Goal: Answer question/provide support

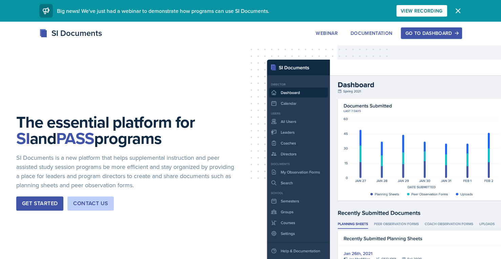
click at [449, 34] on div "Go to Dashboard" at bounding box center [431, 32] width 52 height 5
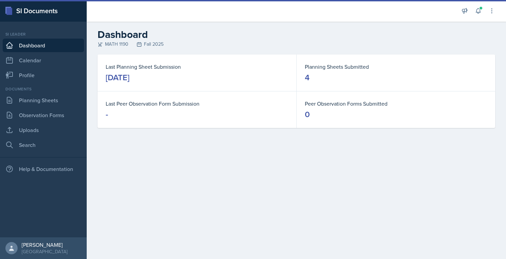
click at [19, 58] on link "Calendar" at bounding box center [43, 60] width 81 height 14
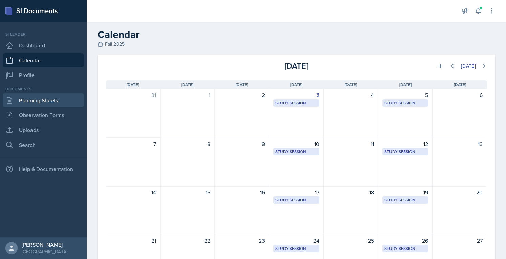
click at [32, 102] on link "Planning Sheets" at bounding box center [43, 100] width 81 height 14
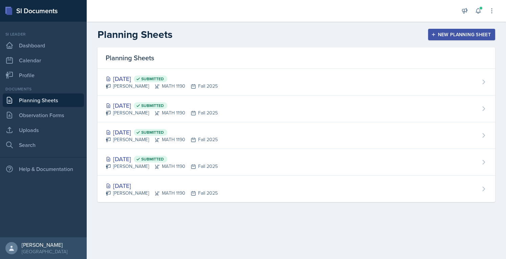
click at [124, 102] on div "[DATE] Submitted" at bounding box center [162, 105] width 112 height 9
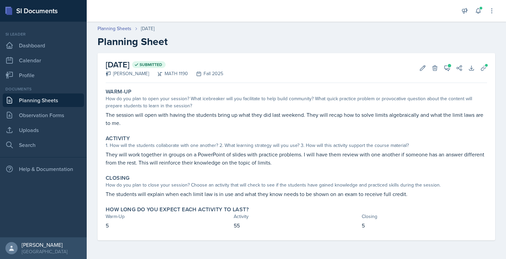
click at [445, 70] on icon at bounding box center [446, 68] width 5 height 5
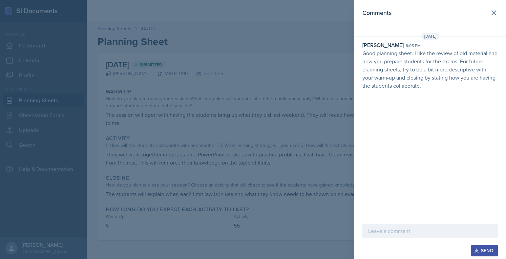
click at [429, 75] on p "Good planning sheet. I like the review of old material and how you prepare stud…" at bounding box center [429, 69] width 135 height 41
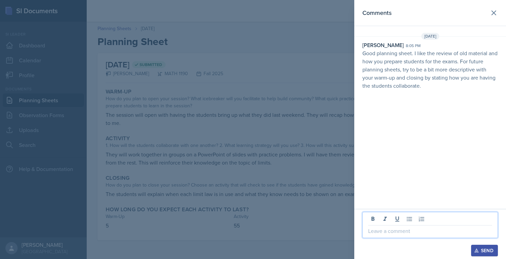
click at [413, 229] on p at bounding box center [430, 231] width 124 height 8
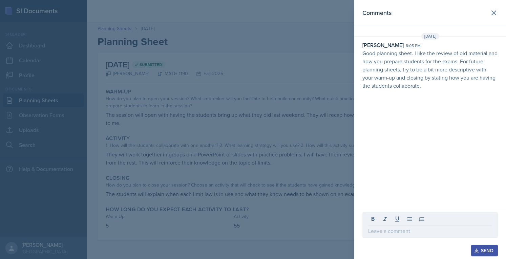
click at [263, 113] on div at bounding box center [253, 129] width 506 height 259
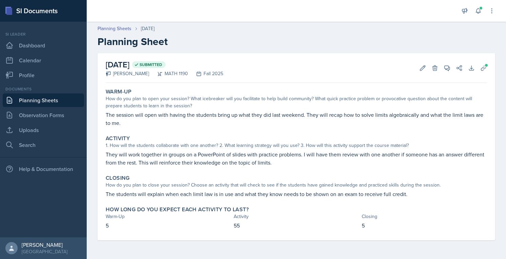
click at [45, 104] on link "Planning Sheets" at bounding box center [43, 100] width 81 height 14
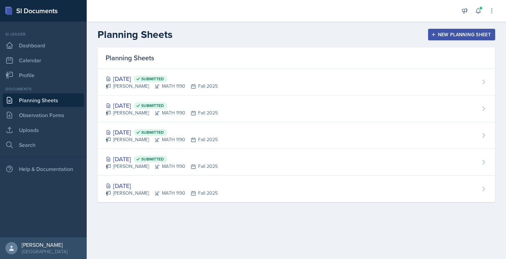
click at [143, 131] on div "[DATE] Submitted" at bounding box center [162, 132] width 112 height 9
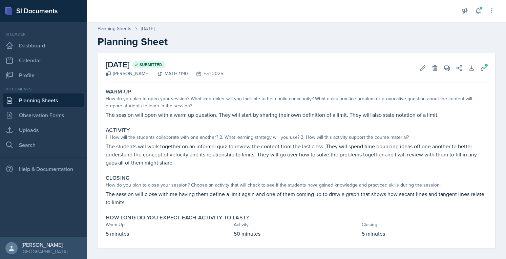
click at [443, 68] on icon at bounding box center [446, 68] width 7 height 7
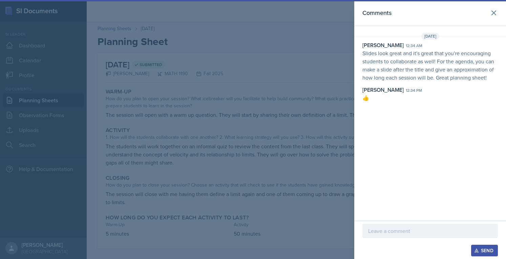
click at [249, 128] on div at bounding box center [253, 129] width 506 height 259
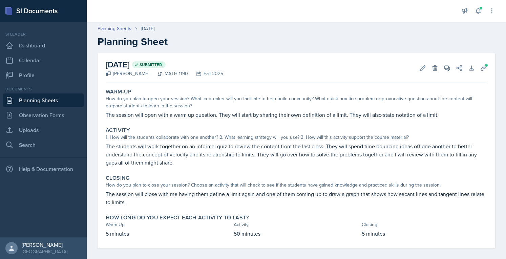
click at [64, 99] on link "Planning Sheets" at bounding box center [43, 100] width 81 height 14
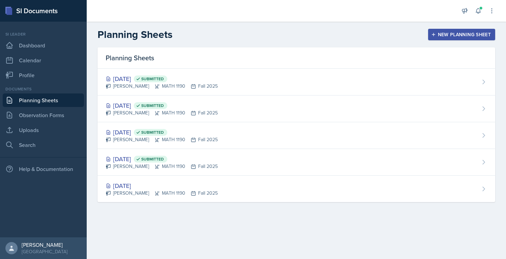
click at [156, 106] on span "Submitted" at bounding box center [151, 105] width 34 height 7
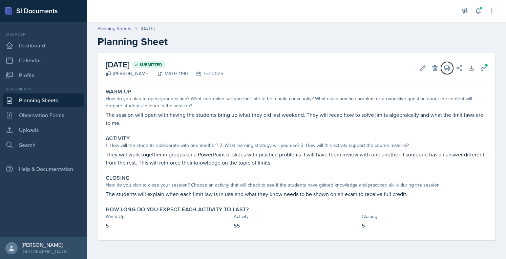
click at [447, 67] on icon at bounding box center [446, 68] width 7 height 7
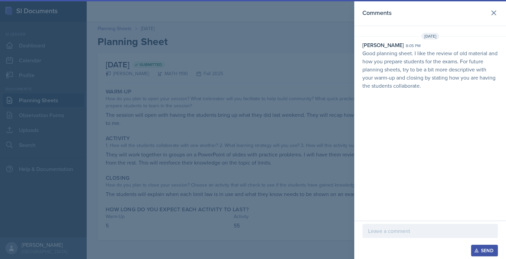
click at [425, 229] on p at bounding box center [430, 231] width 124 height 8
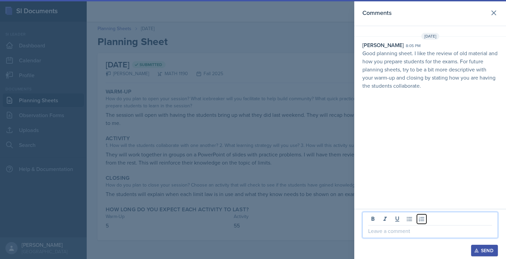
click at [421, 219] on icon at bounding box center [421, 219] width 5 height 4
click at [428, 229] on p "👍" at bounding box center [430, 231] width 124 height 8
copy p "👍"
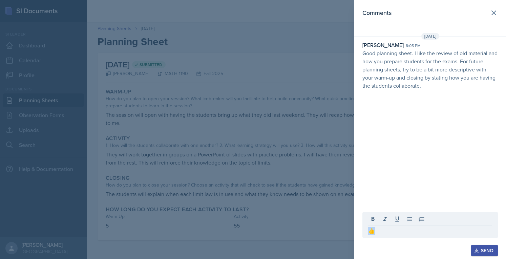
click at [484, 249] on div "Send" at bounding box center [484, 250] width 18 height 5
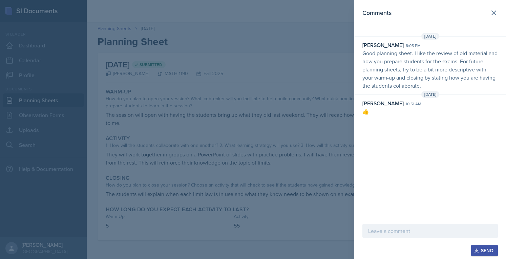
click at [204, 80] on div at bounding box center [253, 129] width 506 height 259
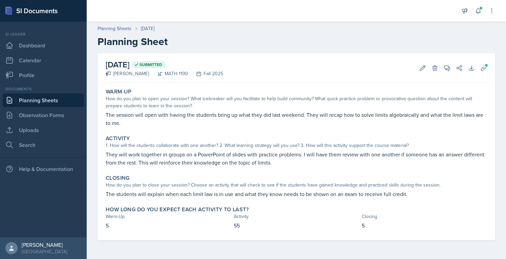
click at [37, 101] on link "Planning Sheets" at bounding box center [43, 100] width 81 height 14
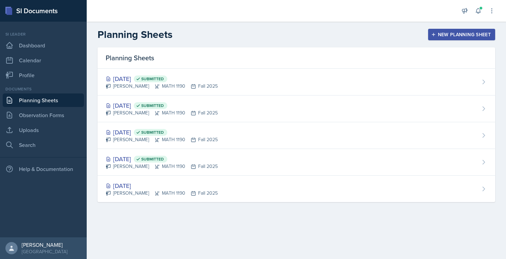
click at [133, 72] on div "[DATE] Submitted [PERSON_NAME] MATH 1190 Fall 2025" at bounding box center [295, 82] width 397 height 27
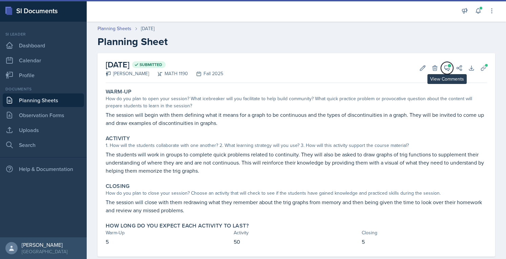
click at [444, 70] on icon at bounding box center [446, 68] width 5 height 5
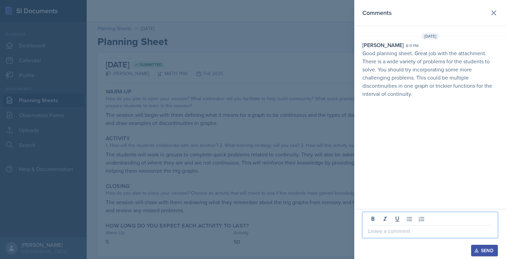
click at [404, 233] on p at bounding box center [430, 231] width 124 height 8
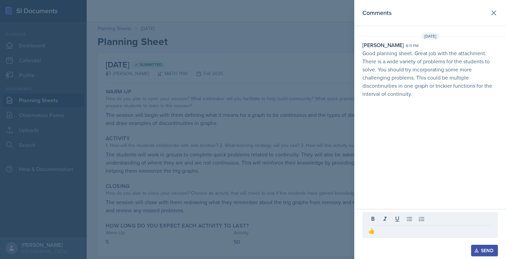
click at [474, 248] on icon "button" at bounding box center [476, 250] width 5 height 5
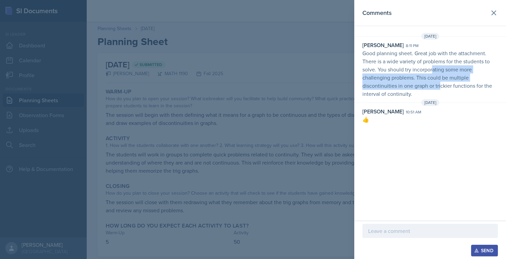
drag, startPoint x: 431, startPoint y: 72, endPoint x: 441, endPoint y: 88, distance: 18.2
click at [441, 88] on p "Good planning sheet. Great job with the attachment. There is a wide variety of …" at bounding box center [429, 73] width 135 height 49
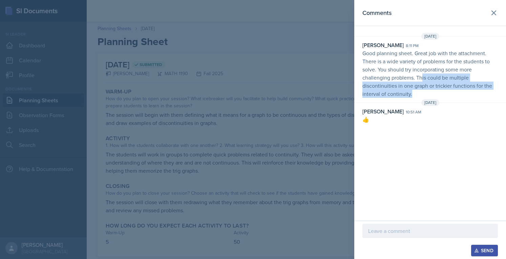
drag, startPoint x: 433, startPoint y: 94, endPoint x: 421, endPoint y: 75, distance: 22.2
click at [421, 75] on p "Good planning sheet. Great job with the attachment. There is a wide variety of …" at bounding box center [429, 73] width 135 height 49
drag, startPoint x: 430, startPoint y: 98, endPoint x: 428, endPoint y: 85, distance: 13.3
click at [428, 85] on div "[DATE] [PERSON_NAME] 8:11 pm Good planning sheet. Great job with the attachment…" at bounding box center [430, 79] width 152 height 93
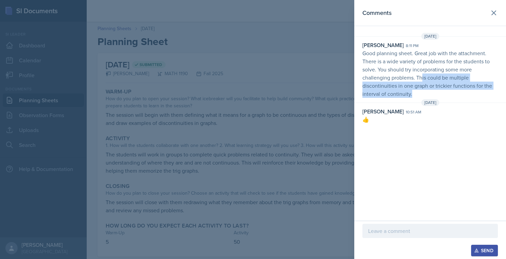
click at [428, 85] on p "Good planning sheet. Great job with the attachment. There is a wide variety of …" at bounding box center [429, 73] width 135 height 49
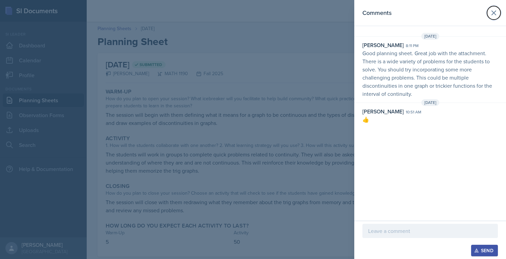
click at [491, 10] on icon at bounding box center [493, 13] width 8 height 8
